Goal: Information Seeking & Learning: Learn about a topic

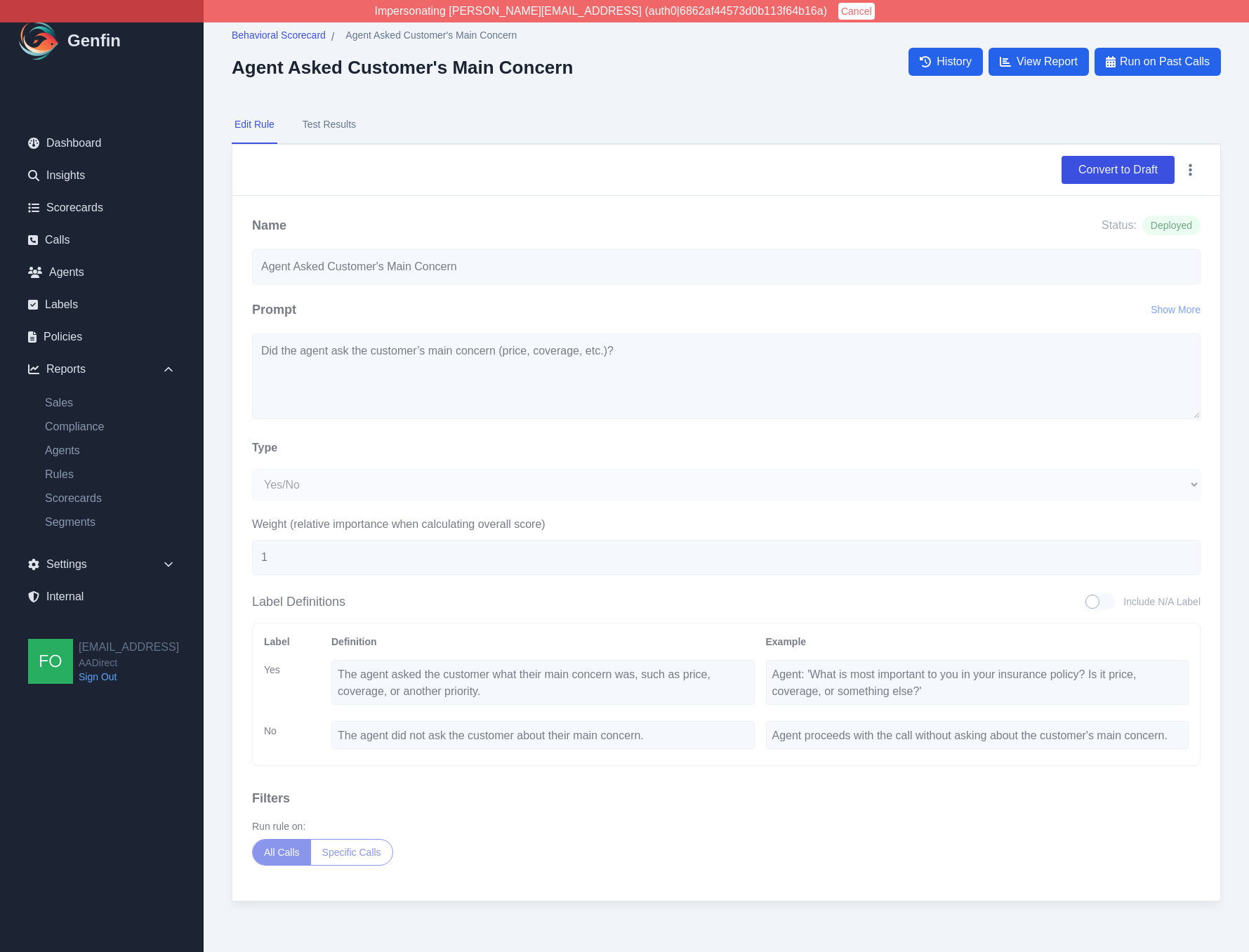
select select "Yes/No"
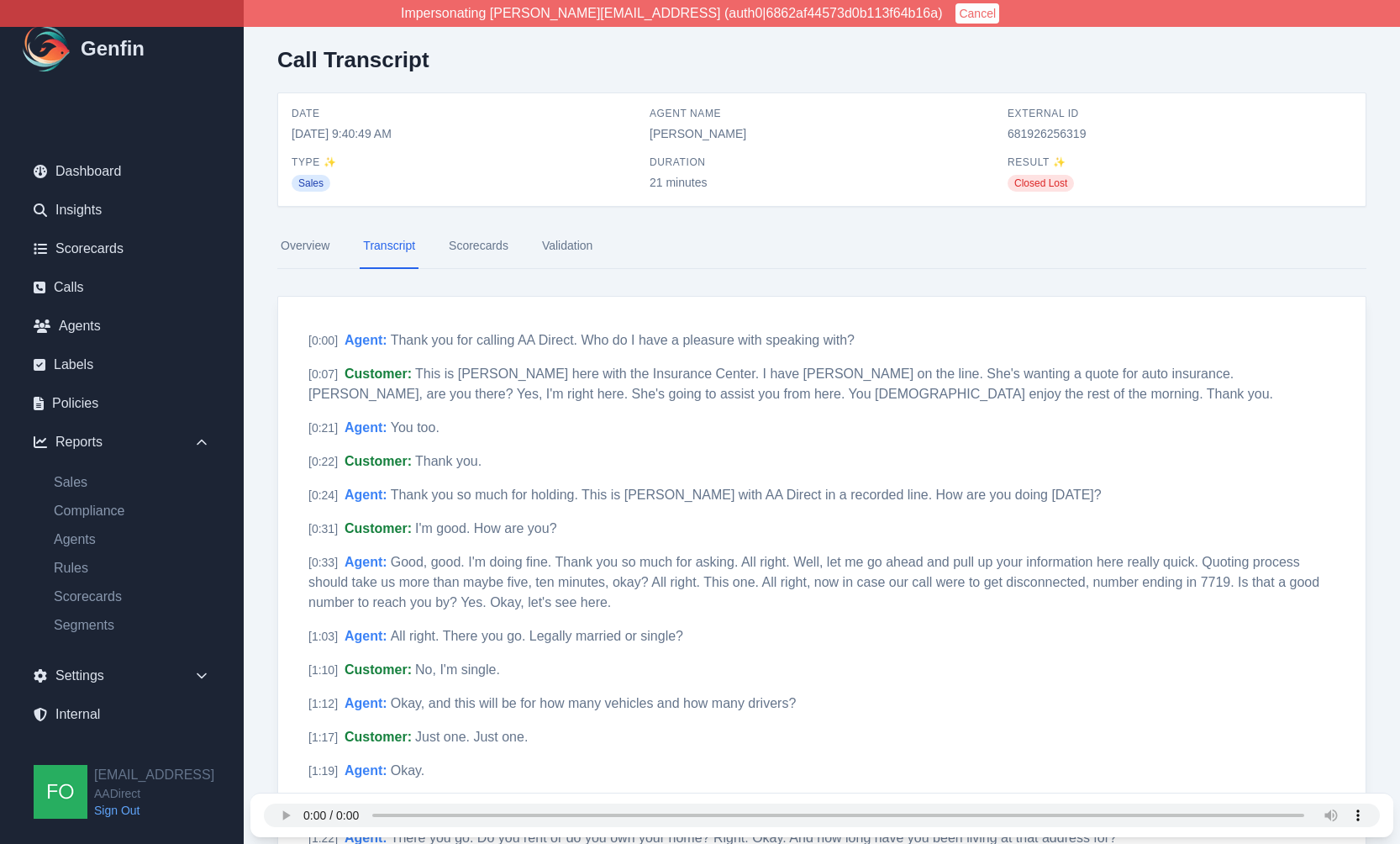
scroll to position [4215, 0]
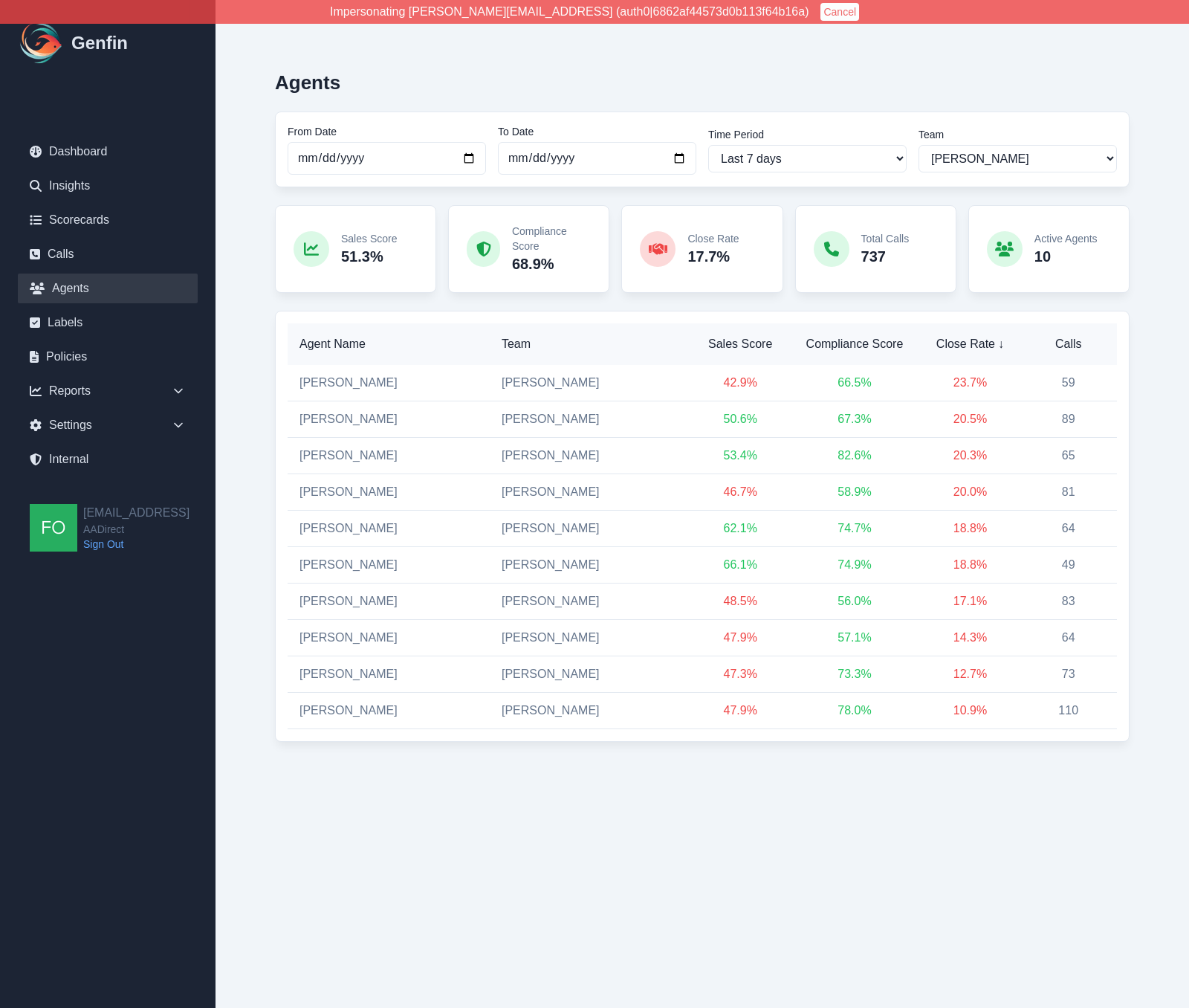
select select "2"
